Goal: Transaction & Acquisition: Purchase product/service

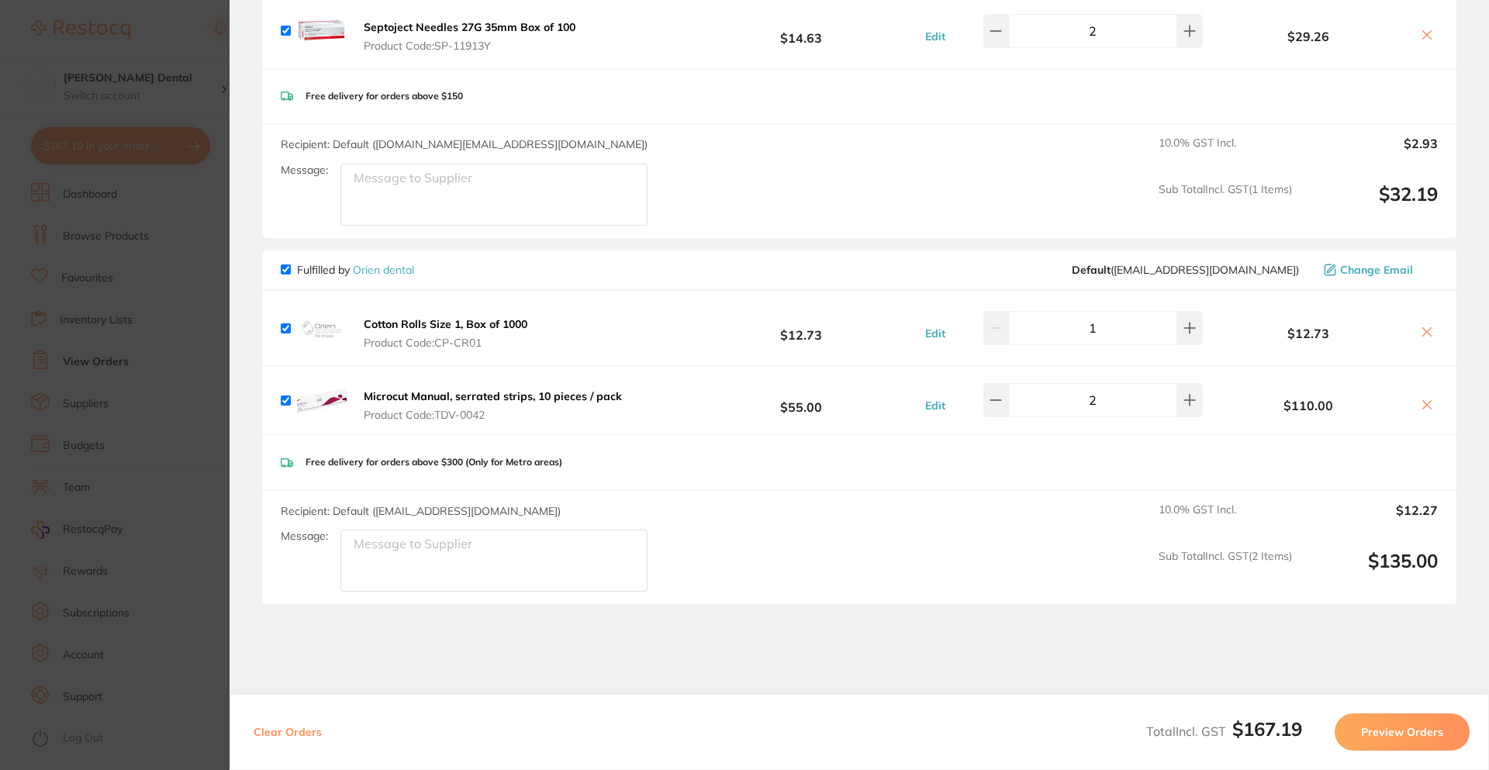
scroll to position [295, 0]
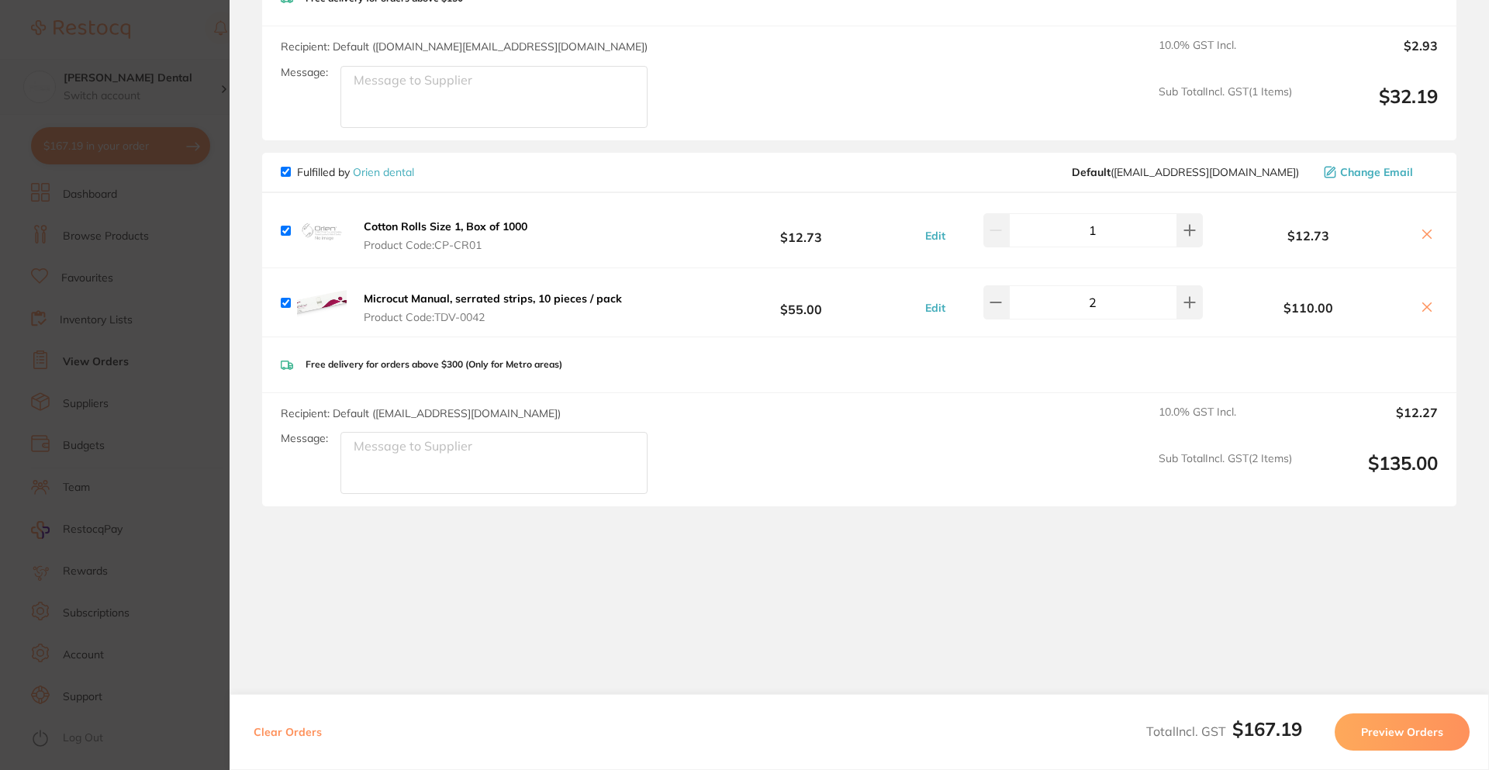
click at [151, 101] on section "Update RRP Set your pre negotiated price for this item. Item Agreed RRP (excl. …" at bounding box center [744, 385] width 1489 height 770
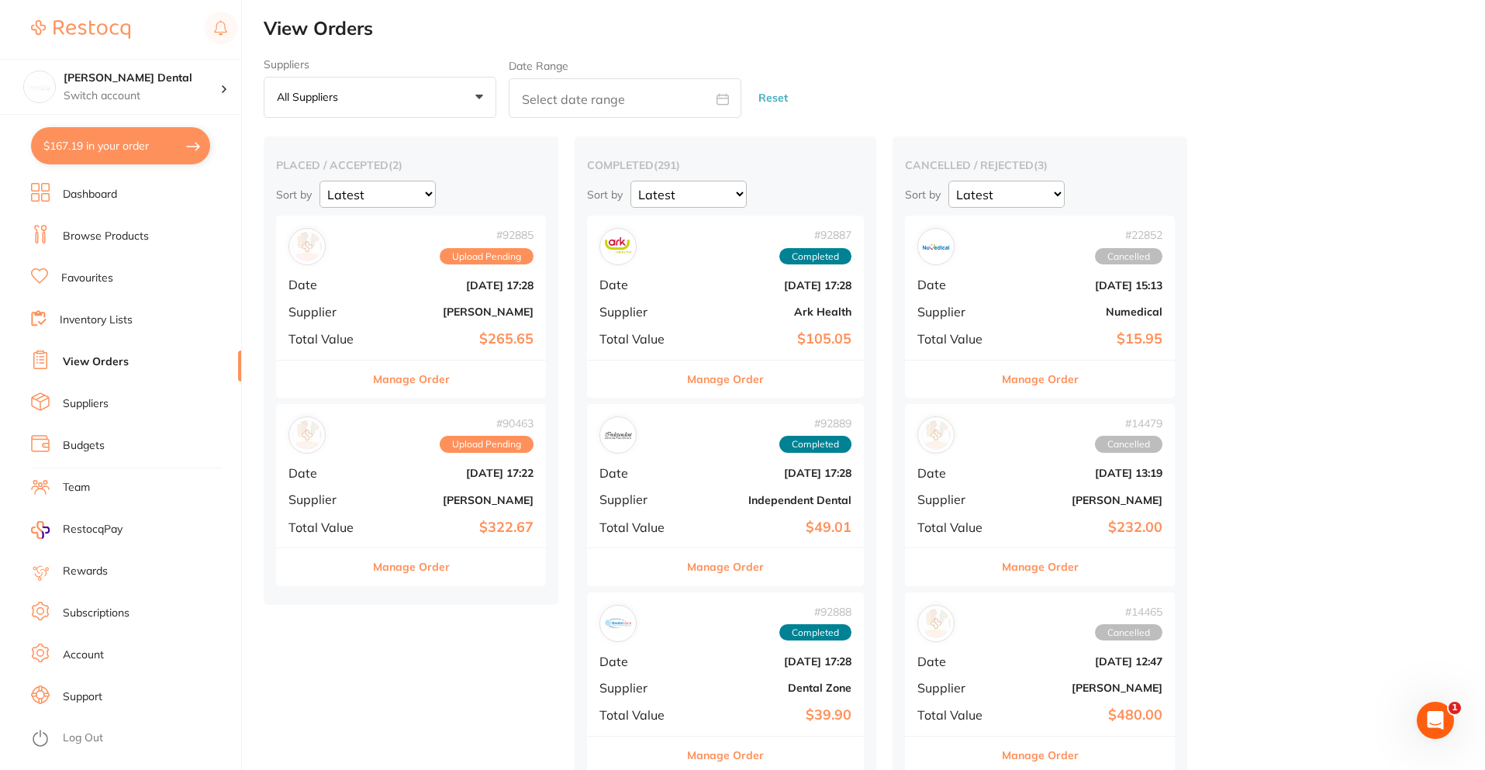
scroll to position [0, 0]
click at [141, 234] on link "Browse Products" at bounding box center [106, 237] width 86 height 16
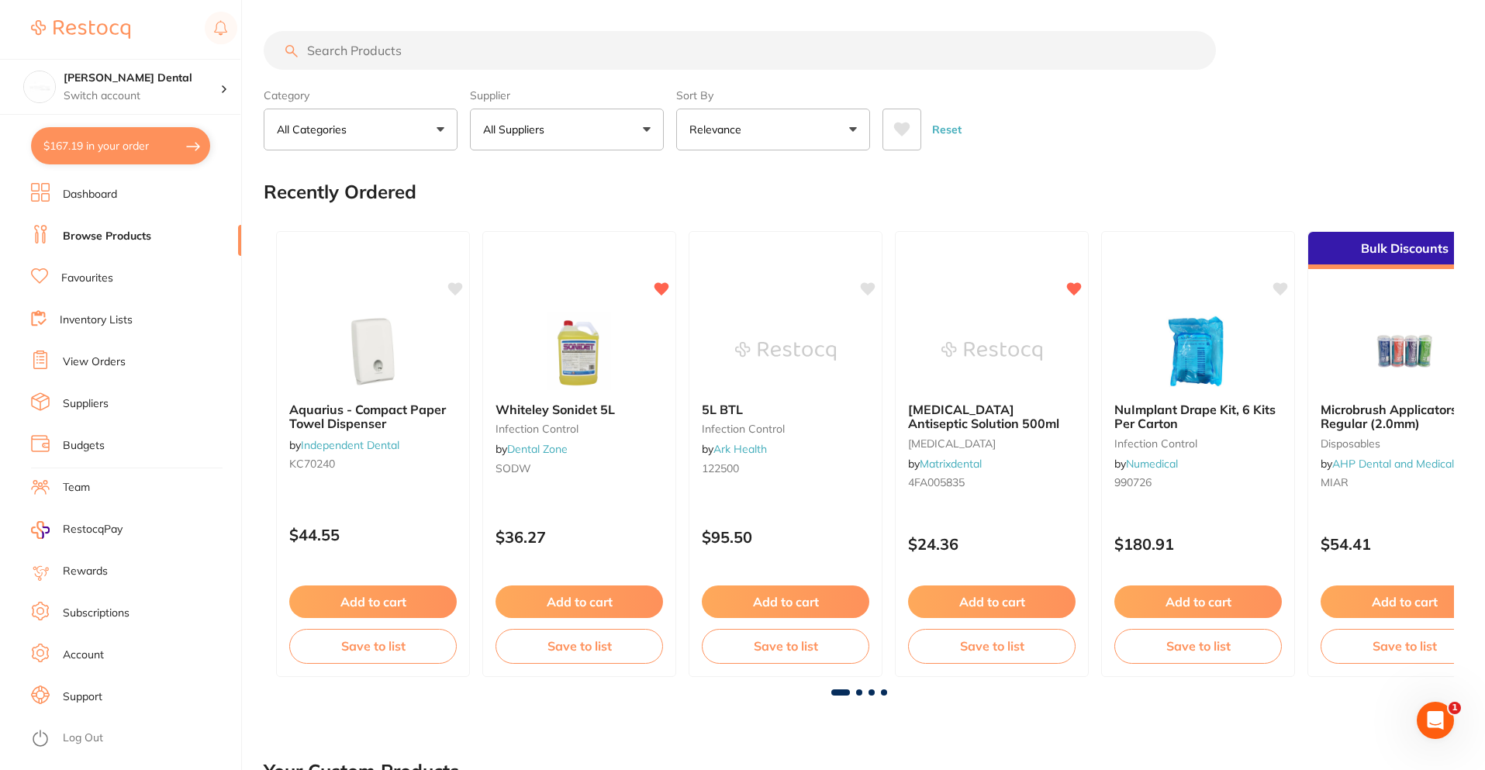
click at [455, 50] on input "search" at bounding box center [740, 50] width 953 height 39
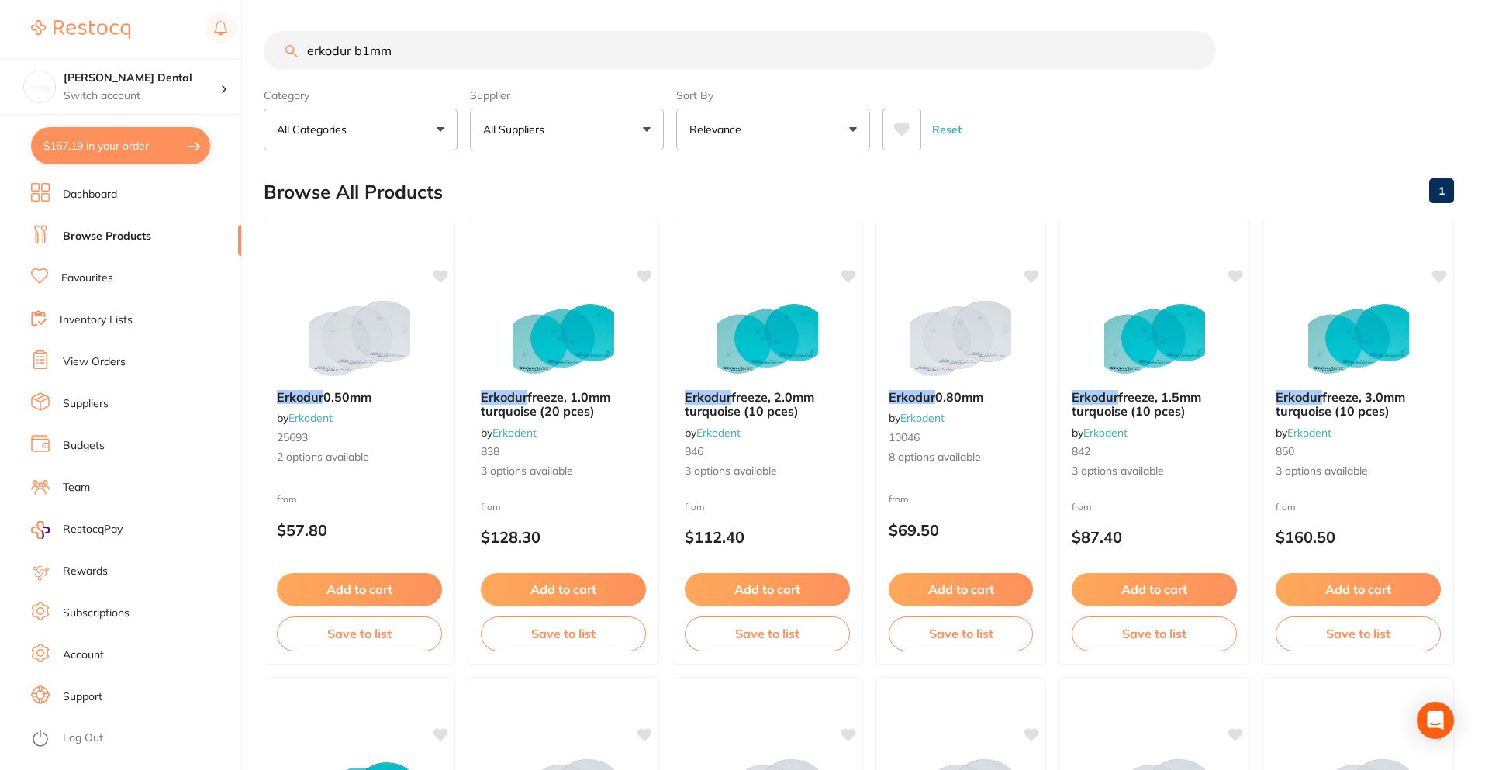
click at [363, 54] on input "erkodur b1mm" at bounding box center [740, 50] width 953 height 39
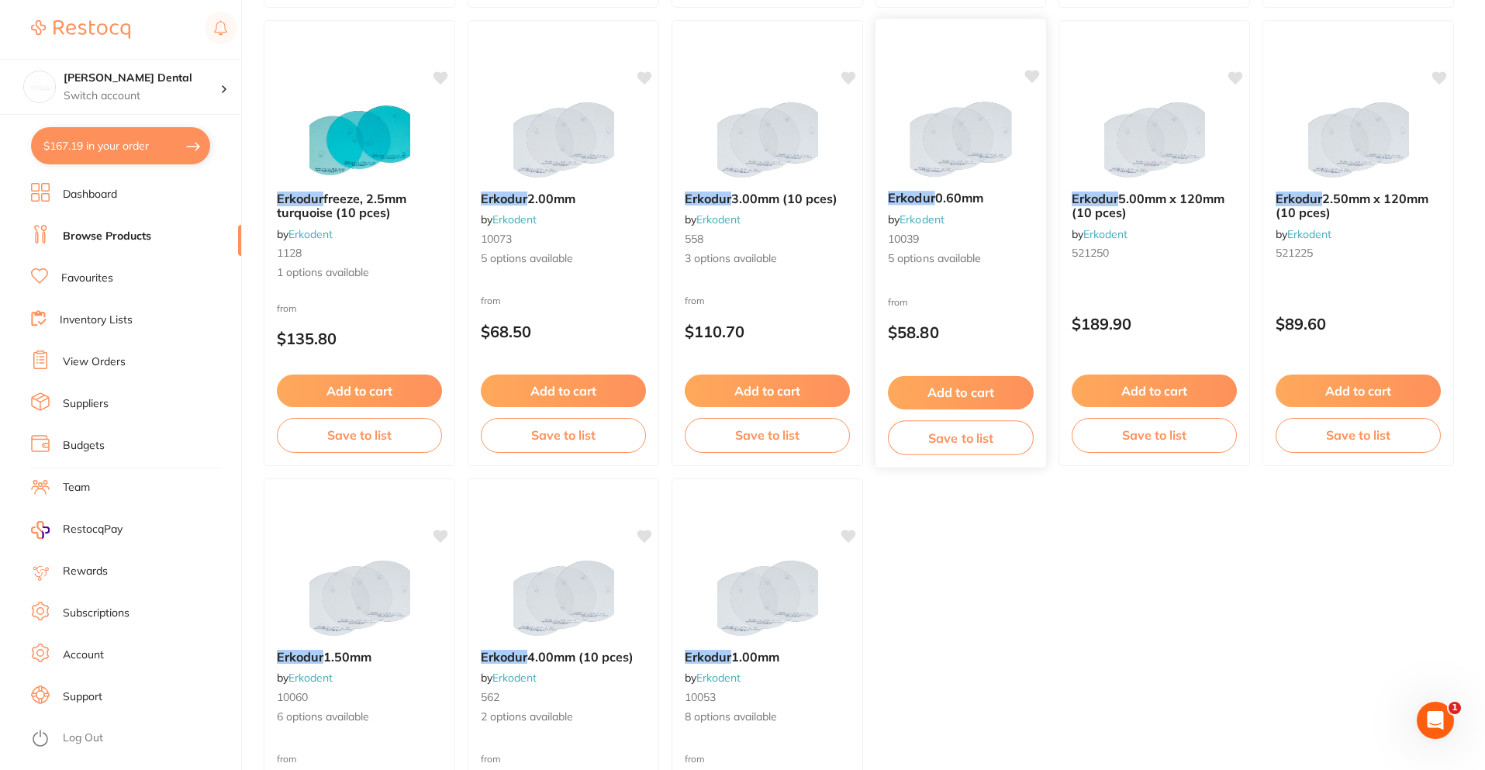
scroll to position [776, 0]
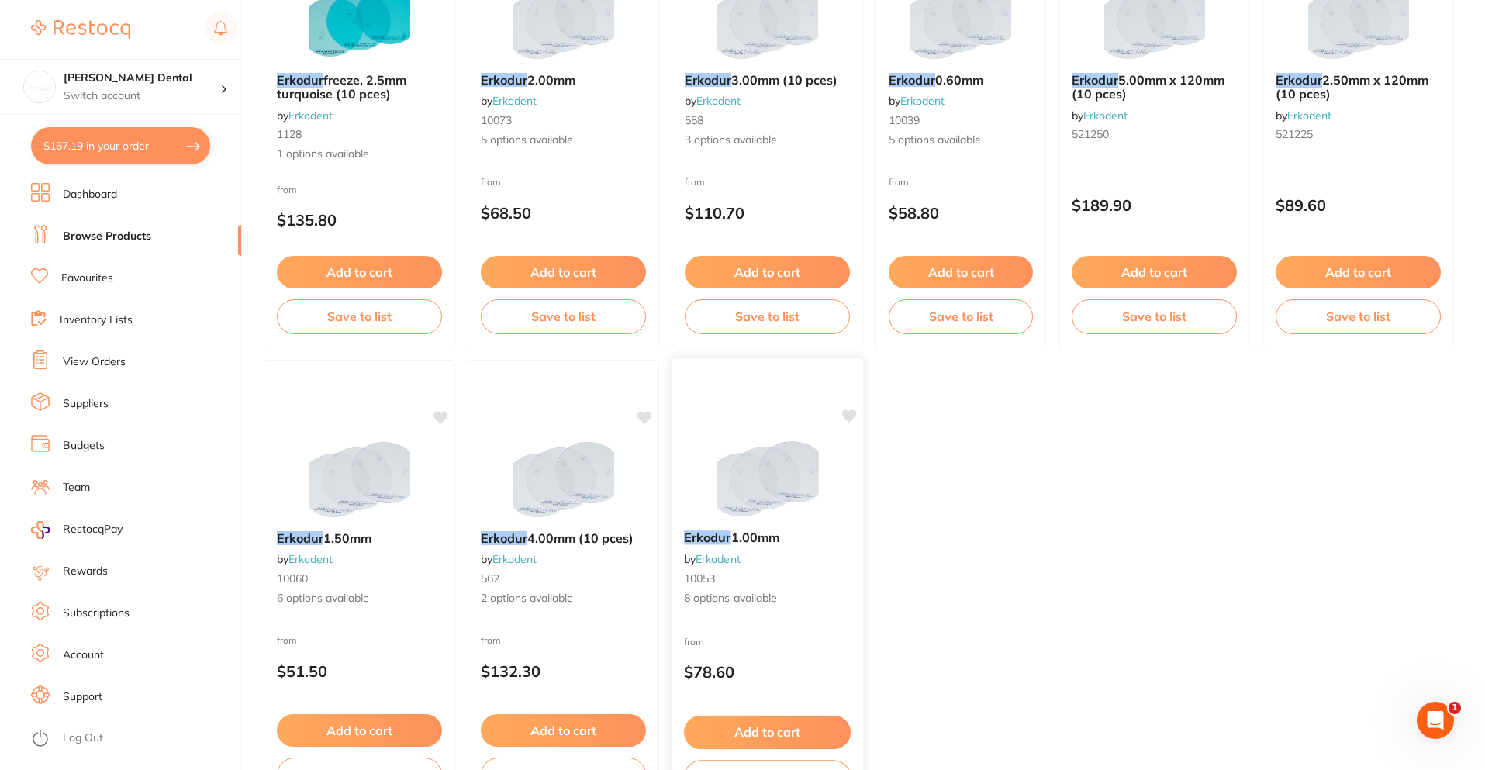
type input "erkodur 1mm"
click at [705, 530] on div "Erkodur 1.00mm by Erkodent 10053 8 options available" at bounding box center [768, 568] width 192 height 101
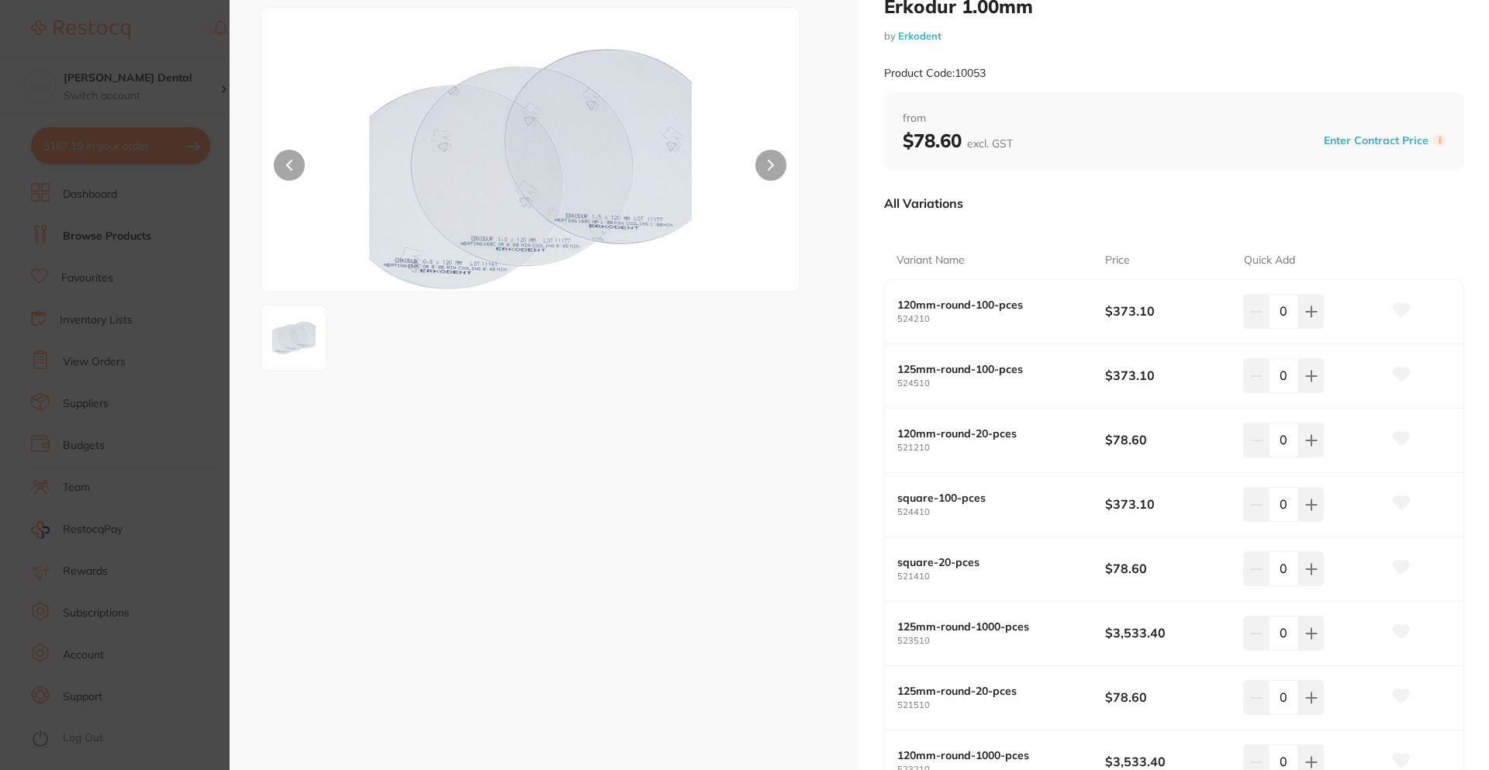
scroll to position [78, 0]
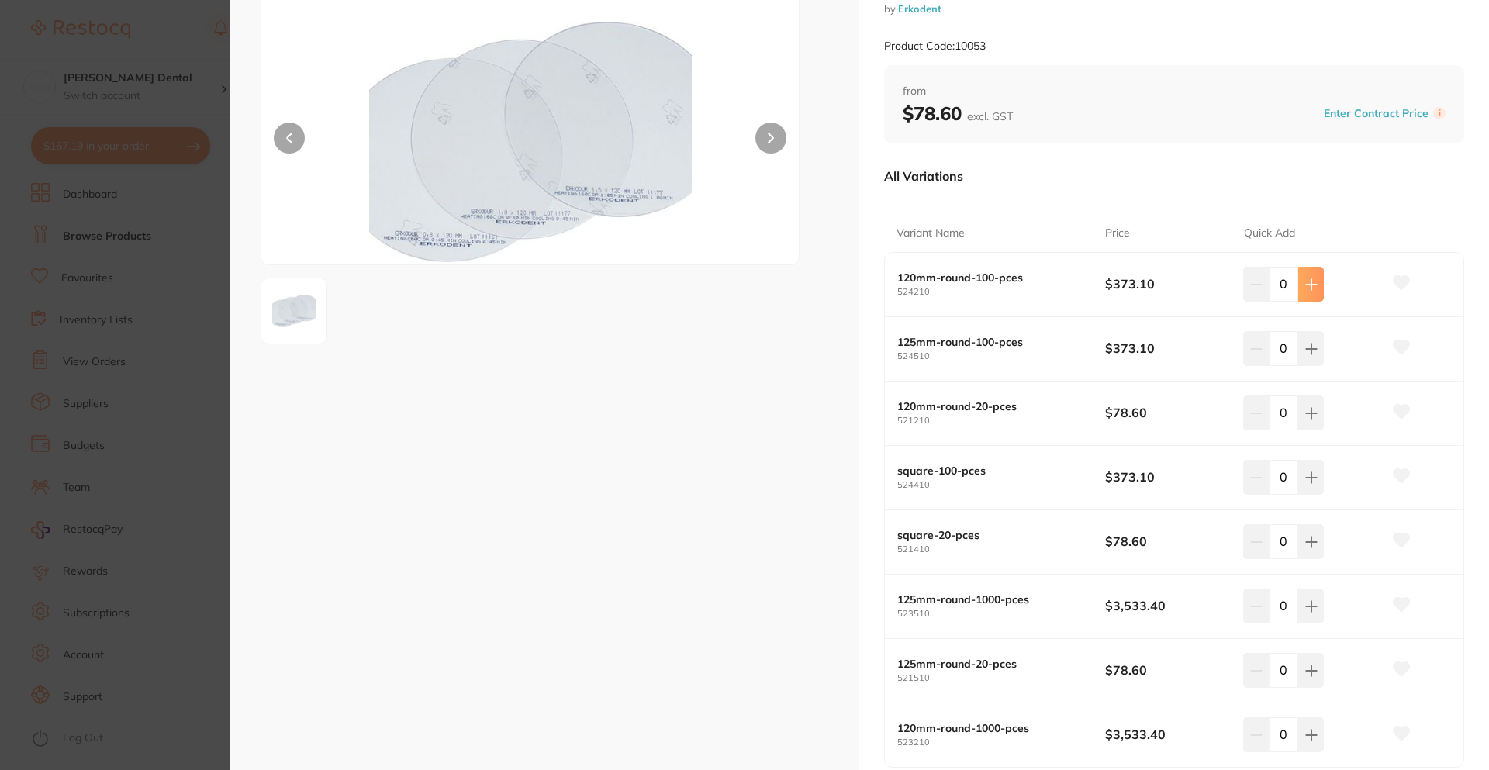
click at [1316, 278] on button at bounding box center [1312, 284] width 26 height 34
type input "1"
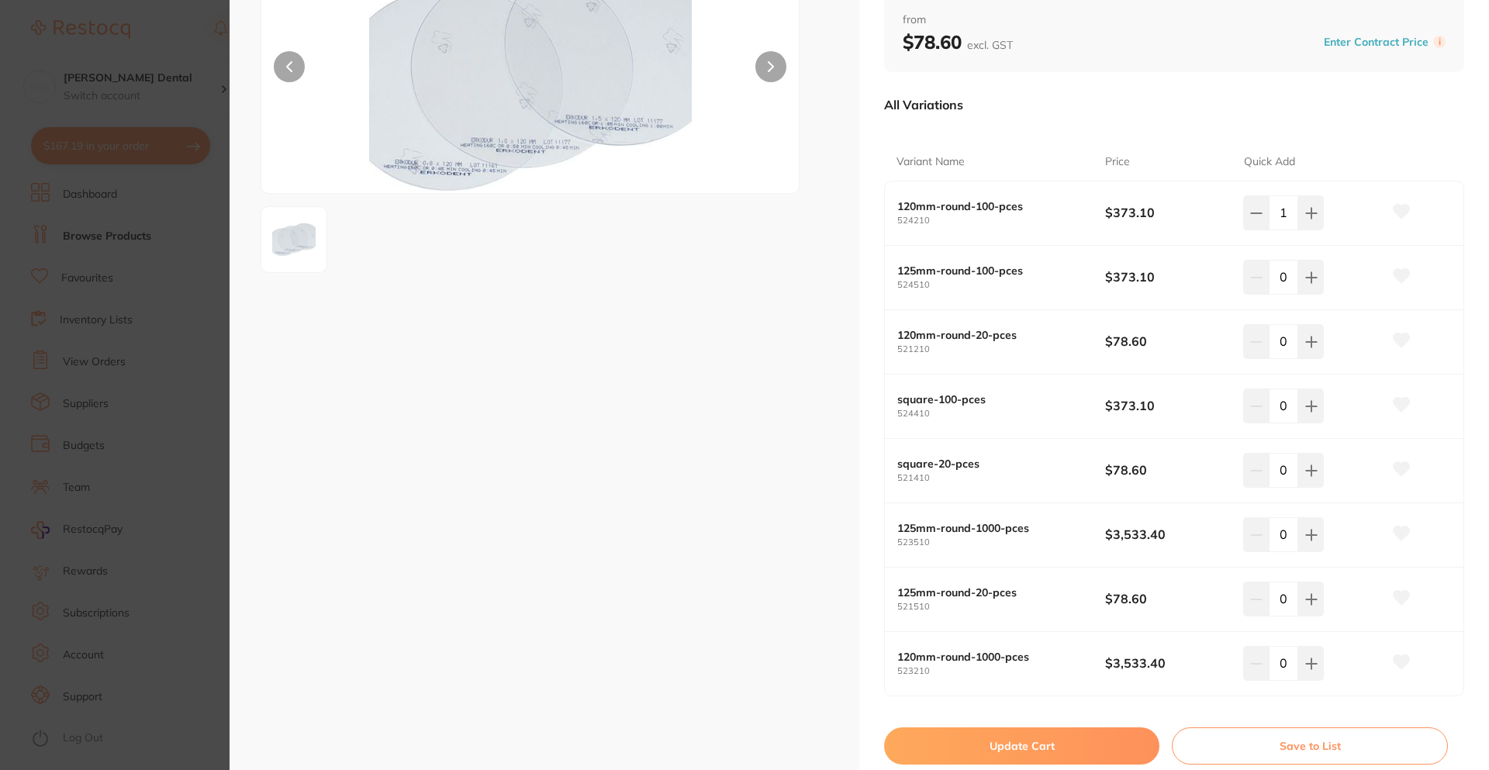
scroll to position [310, 0]
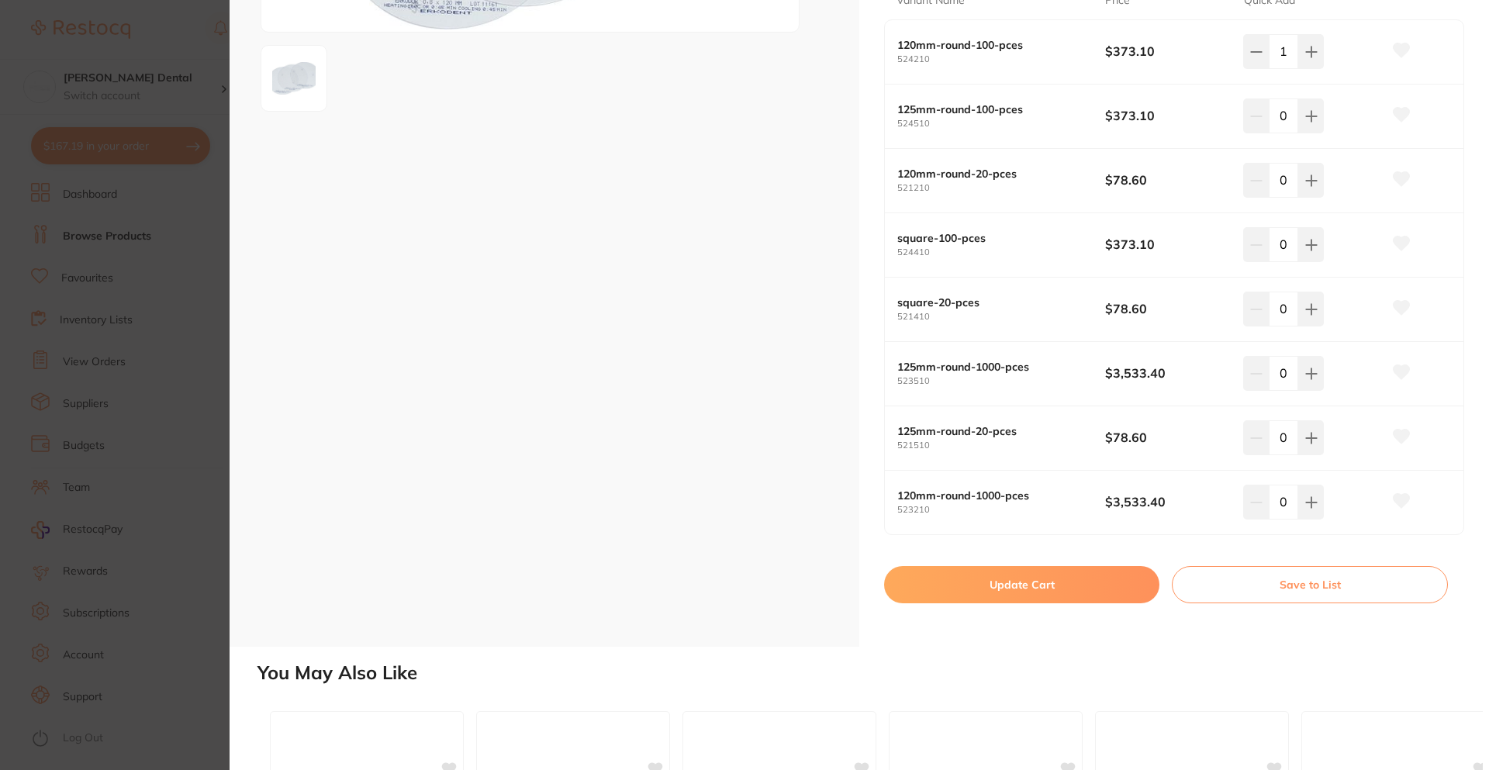
click at [1288, 448] on input "0" at bounding box center [1283, 437] width 29 height 34
click at [1305, 444] on button at bounding box center [1312, 437] width 26 height 34
type input "1"
click at [1398, 433] on icon at bounding box center [1402, 437] width 16 height 14
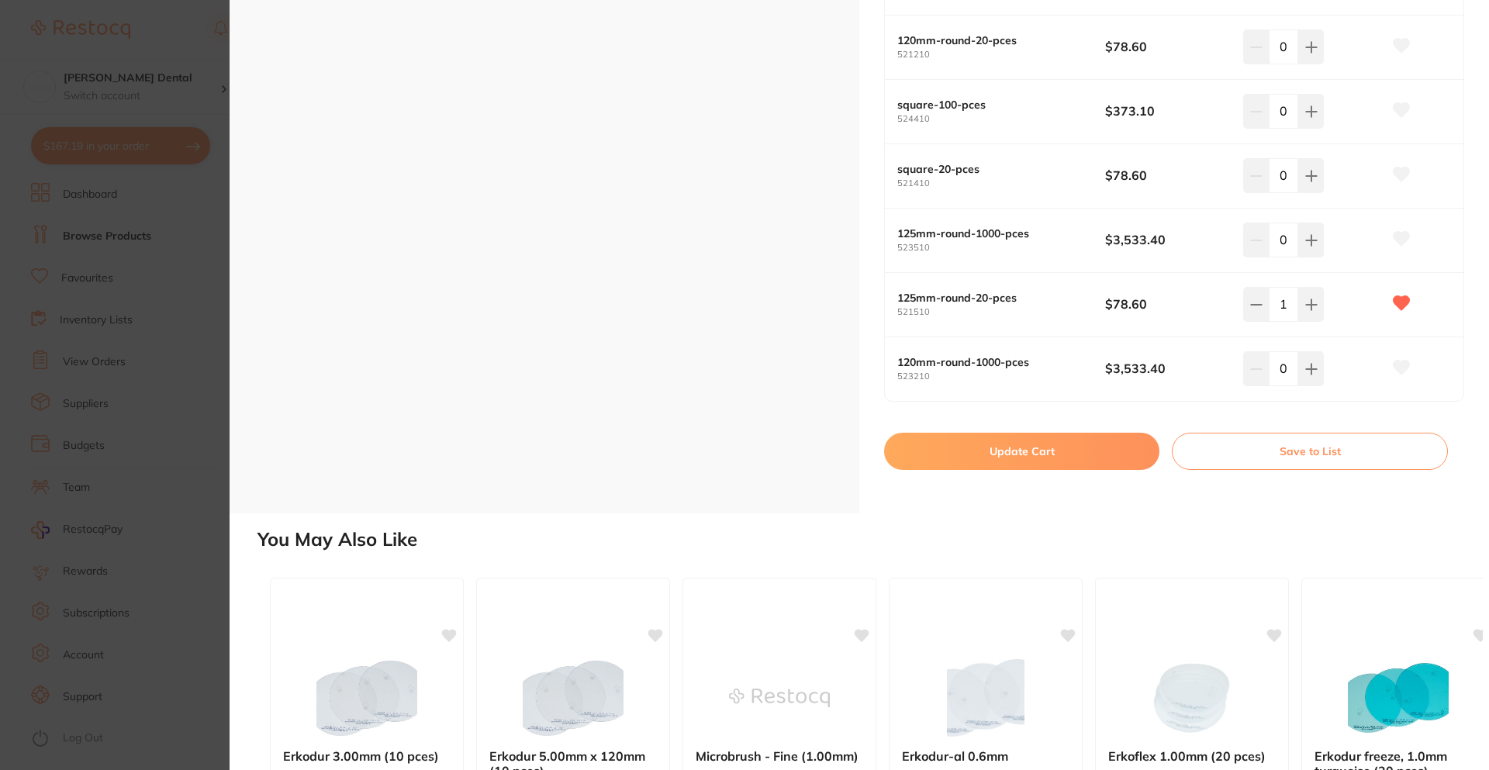
scroll to position [543, 0]
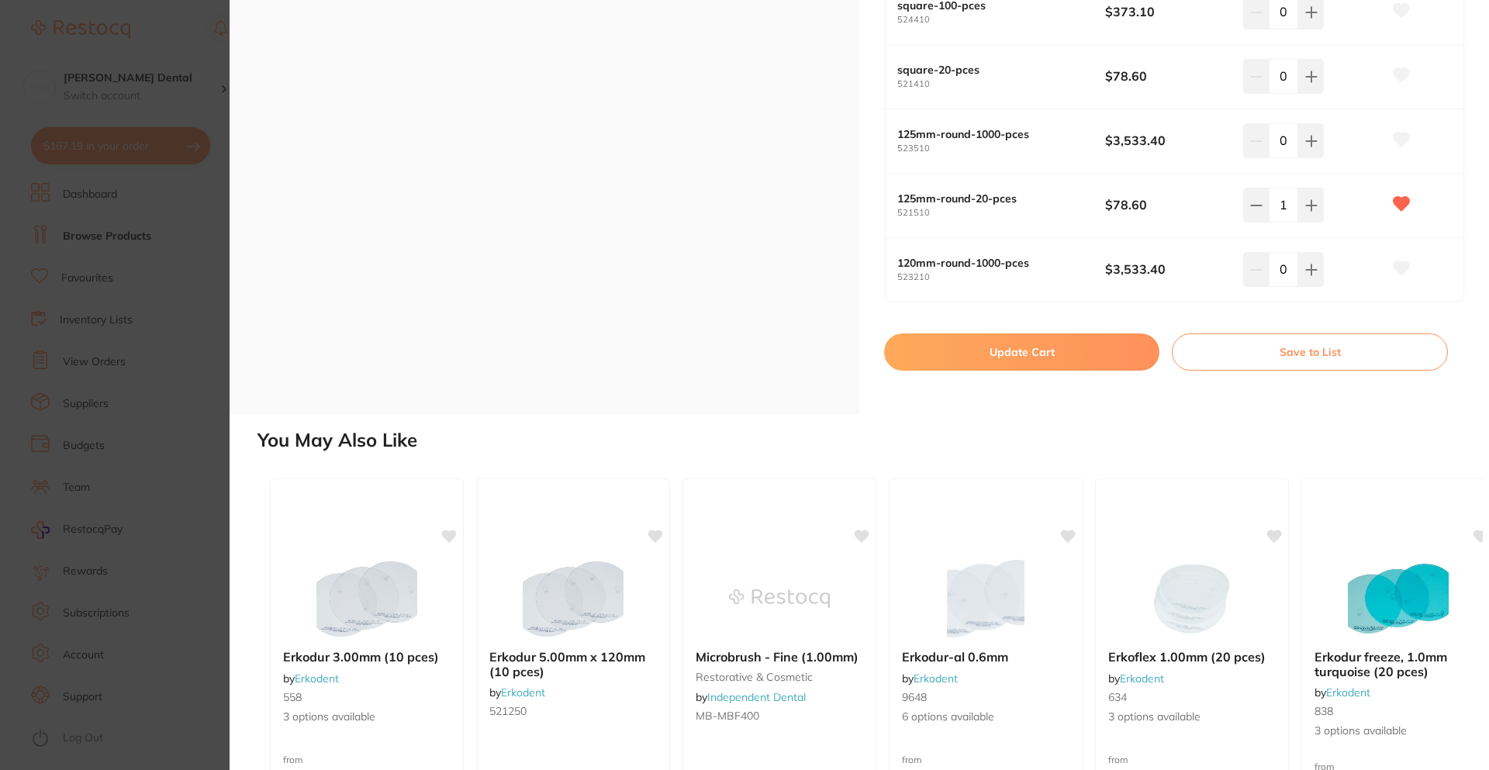
click at [1010, 351] on button "Update Cart" at bounding box center [1021, 352] width 275 height 37
checkbox input "false"
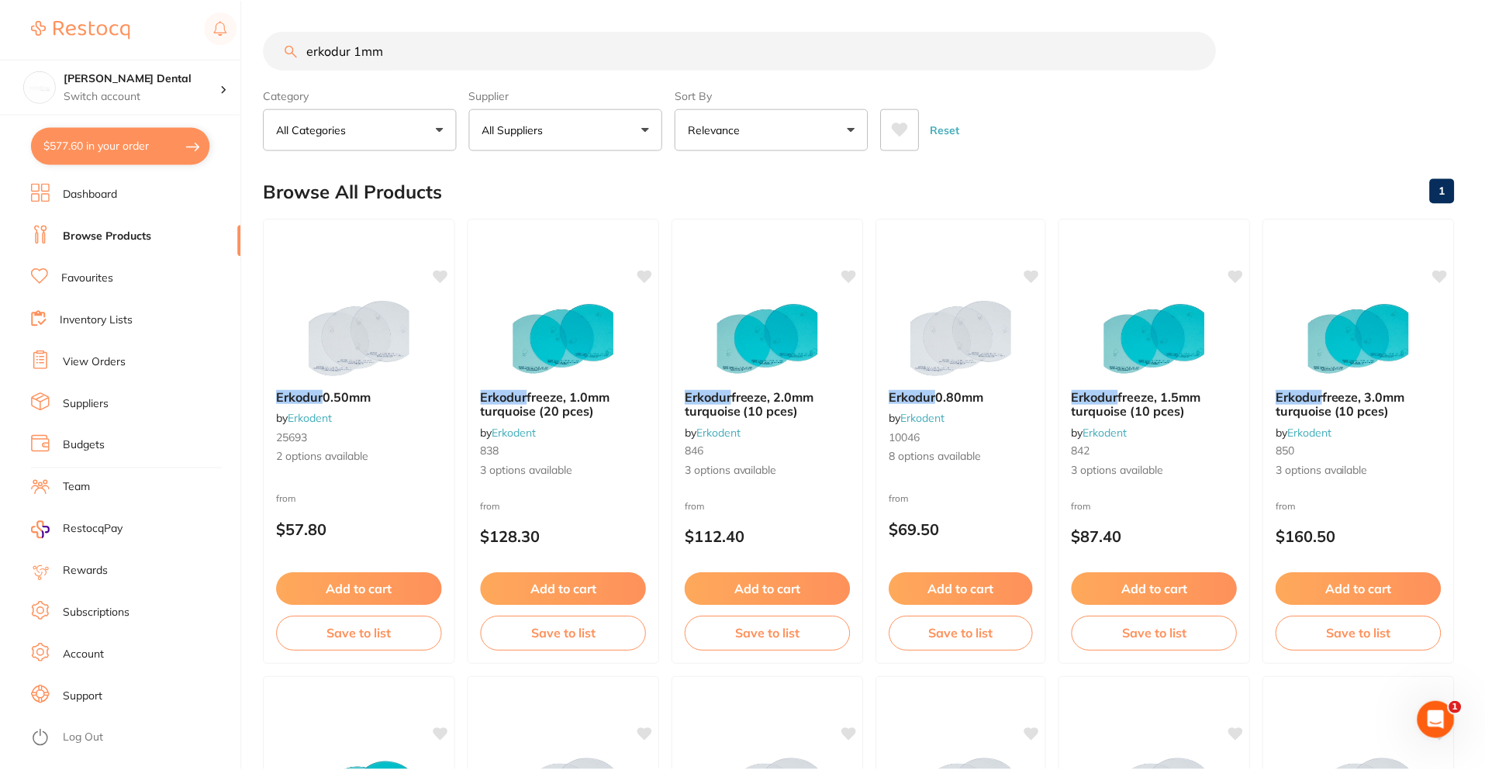
scroll to position [776, 0]
